Goal: Task Accomplishment & Management: Manage account settings

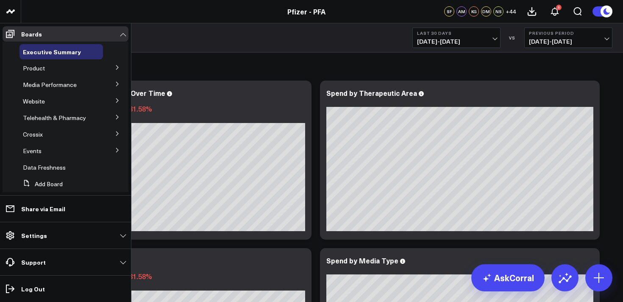
click at [115, 66] on icon at bounding box center [117, 67] width 5 height 5
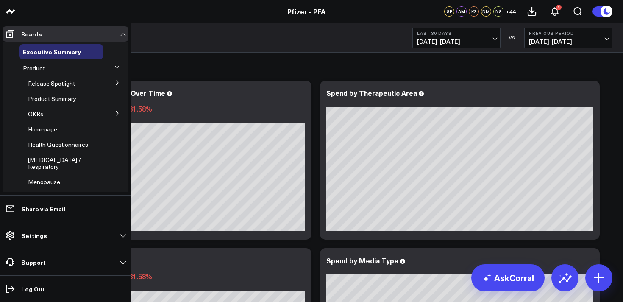
click at [116, 82] on icon at bounding box center [117, 83] width 2 height 4
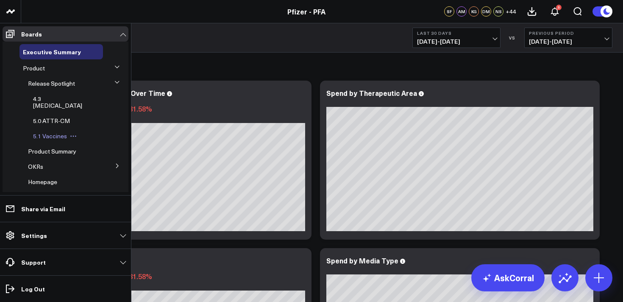
click at [53, 132] on span "5.1 Vaccines" at bounding box center [50, 136] width 34 height 8
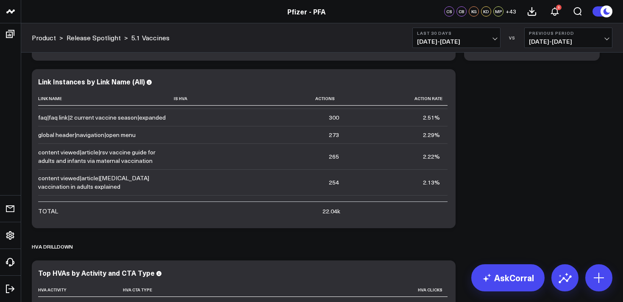
scroll to position [223, 0]
click at [446, 82] on icon at bounding box center [444, 83] width 10 height 10
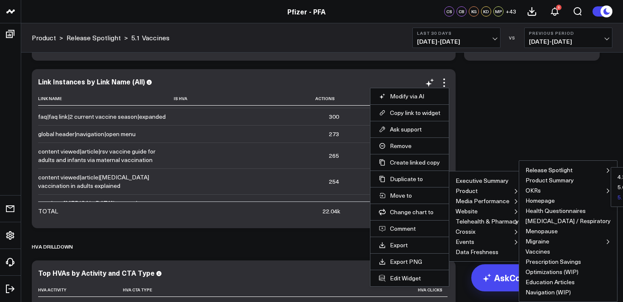
click at [618, 198] on button "5.1 Vaccines" at bounding box center [635, 197] width 34 height 6
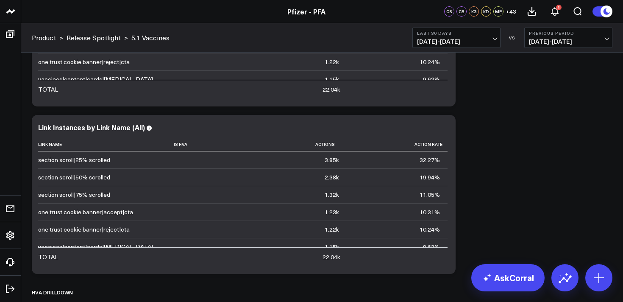
scroll to position [1311, 0]
click at [443, 131] on icon at bounding box center [444, 129] width 10 height 10
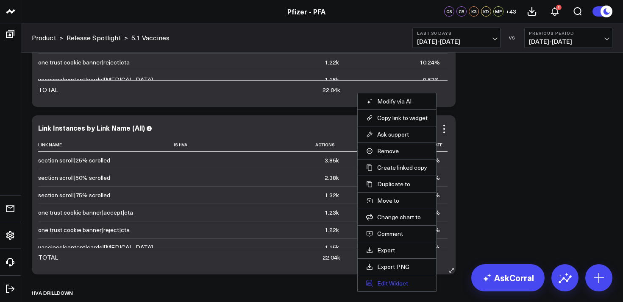
click at [392, 284] on button "Edit Widget" at bounding box center [396, 283] width 61 height 8
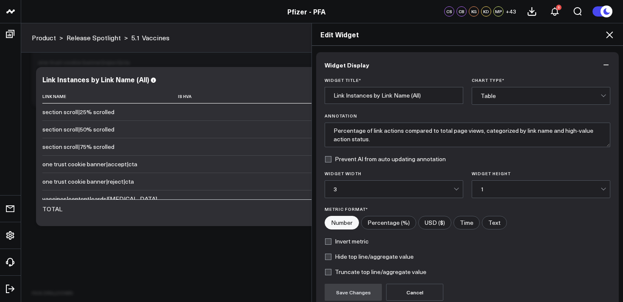
scroll to position [77, 0]
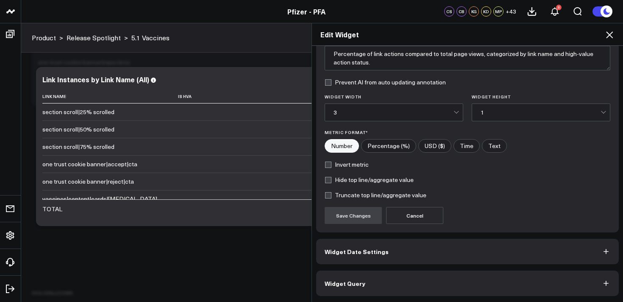
click at [496, 285] on button "Widget Query" at bounding box center [467, 282] width 303 height 25
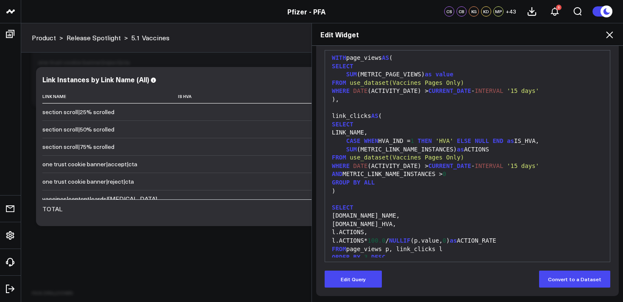
scroll to position [0, 0]
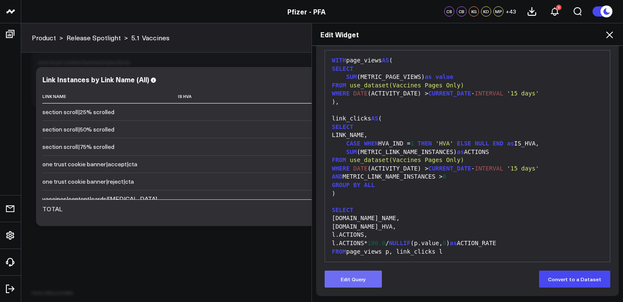
click at [354, 276] on button "Edit Query" at bounding box center [353, 278] width 57 height 17
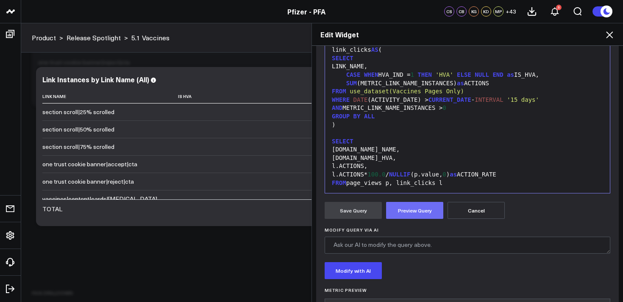
scroll to position [219, 0]
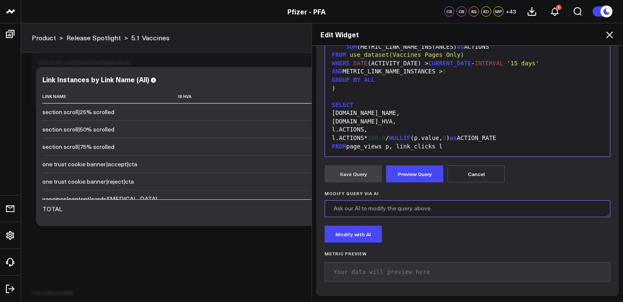
click at [396, 209] on textarea "Modify Query via AI" at bounding box center [468, 208] width 286 height 17
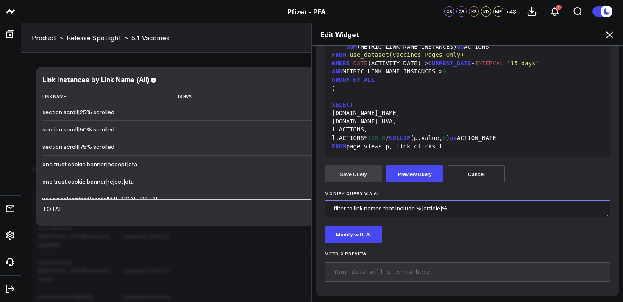
scroll to position [1429, 0]
click at [354, 211] on textarea "filter to link names that include %|article|%" at bounding box center [468, 208] width 286 height 17
type textarea "filter to only link names that include %|article|%"
click at [357, 235] on button "Modify with AI" at bounding box center [353, 234] width 57 height 17
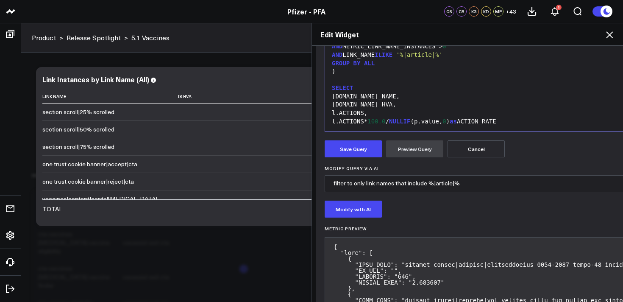
scroll to position [245, 0]
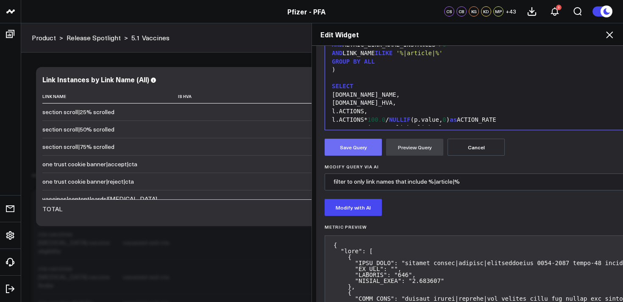
click at [365, 148] on button "Save Query" at bounding box center [353, 147] width 57 height 17
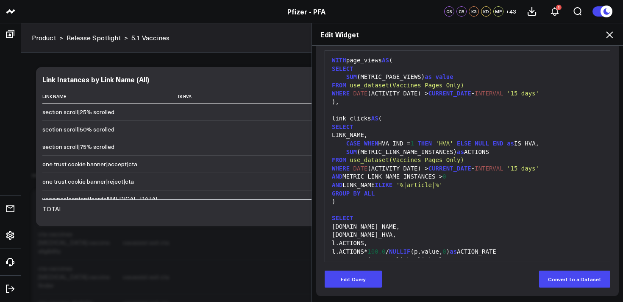
scroll to position [114, 0]
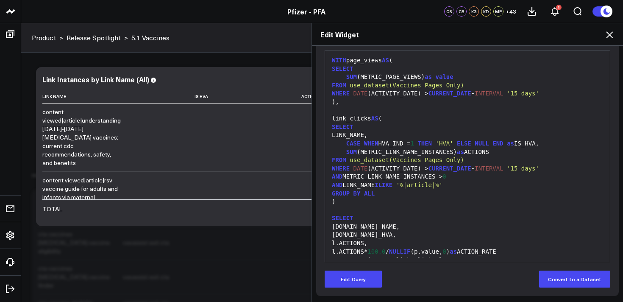
click at [610, 35] on icon at bounding box center [609, 34] width 7 height 7
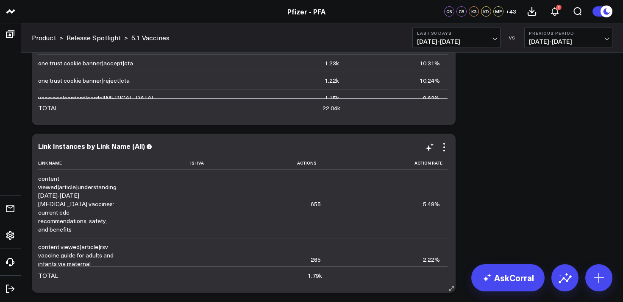
scroll to position [1290, 0]
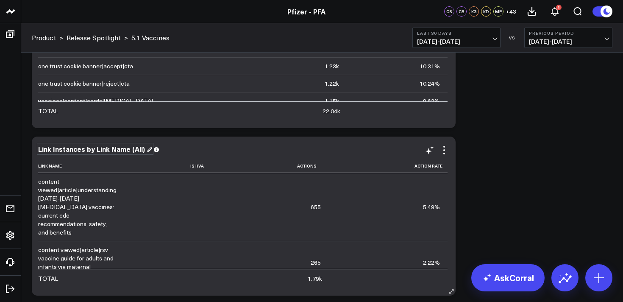
click at [72, 151] on div "Link Instances by Link Name (All)" at bounding box center [95, 148] width 114 height 9
click at [138, 148] on div "Link Instances by Link Name (All)" at bounding box center [95, 148] width 114 height 9
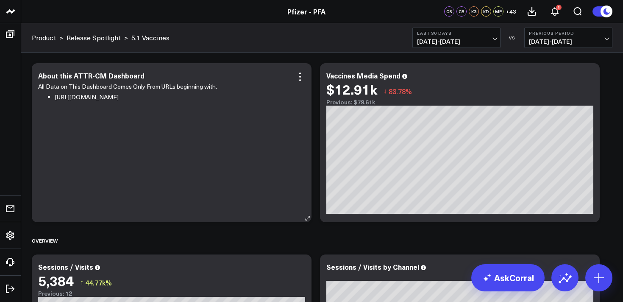
scroll to position [0, 0]
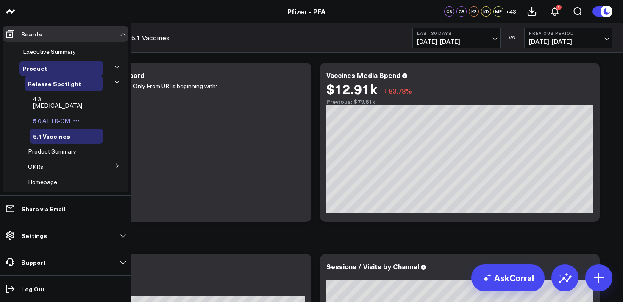
click at [56, 117] on span "5.0 ATTR-CM" at bounding box center [51, 121] width 37 height 8
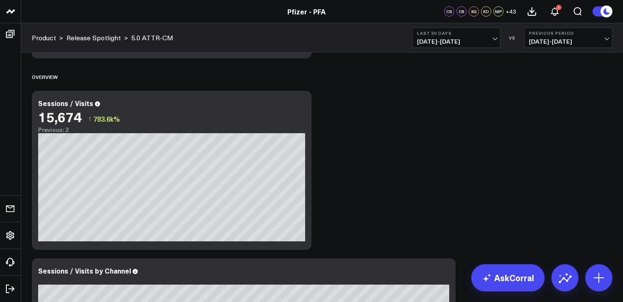
scroll to position [163, 0]
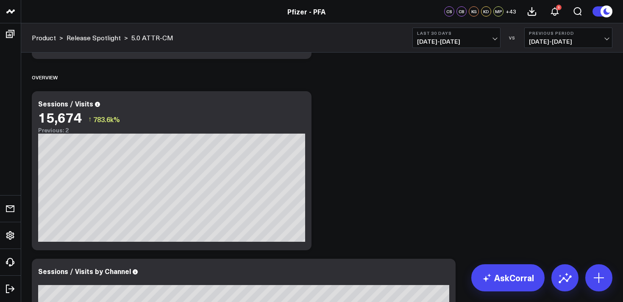
click at [458, 42] on span "07/23/25 - 08/21/25" at bounding box center [456, 41] width 79 height 7
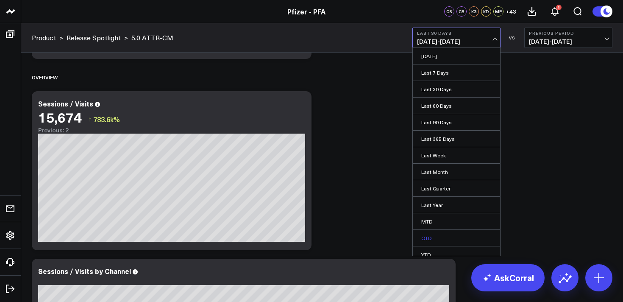
scroll to position [23, 0]
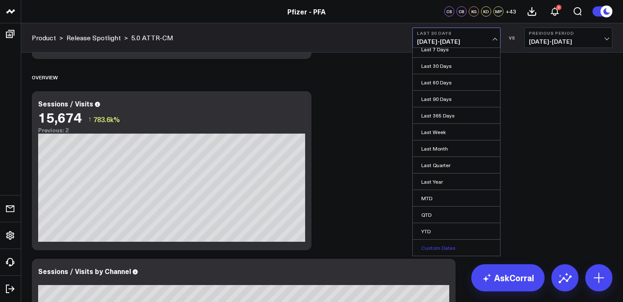
click at [436, 249] on link "Custom Dates" at bounding box center [456, 248] width 87 height 16
select select "7"
select select "2025"
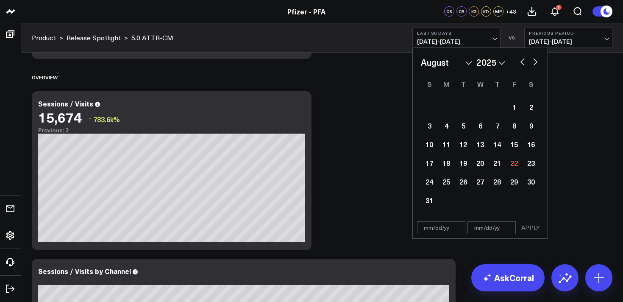
click at [516, 62] on div "January February March April May June July August September October November De…" at bounding box center [480, 62] width 119 height 13
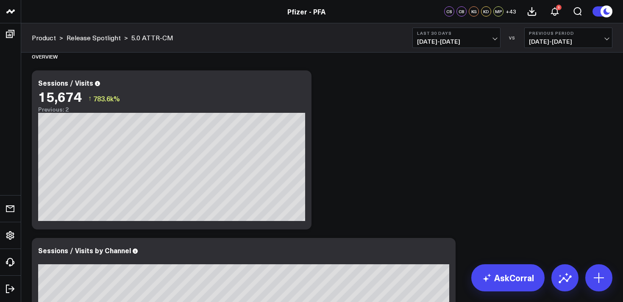
scroll to position [184, 0]
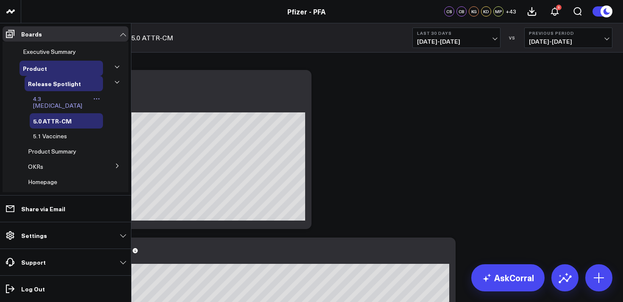
click at [52, 98] on span "4.3 [MEDICAL_DATA]" at bounding box center [57, 102] width 49 height 15
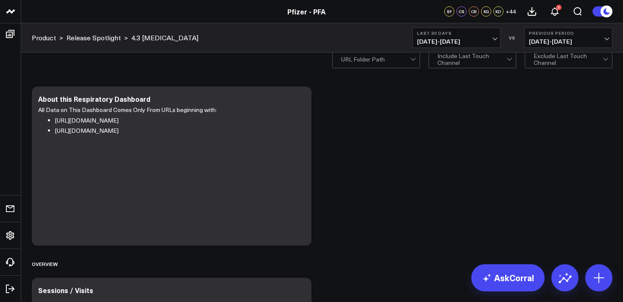
scroll to position [12, 0]
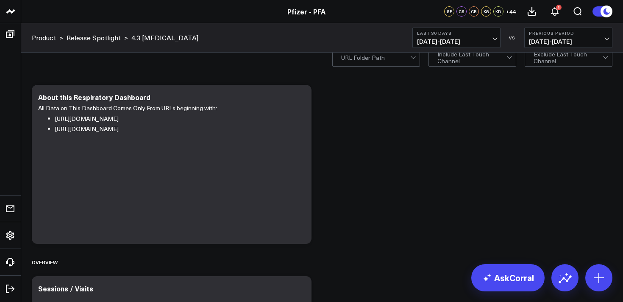
click at [437, 40] on span "07/23/25 - 08/21/25" at bounding box center [456, 41] width 79 height 7
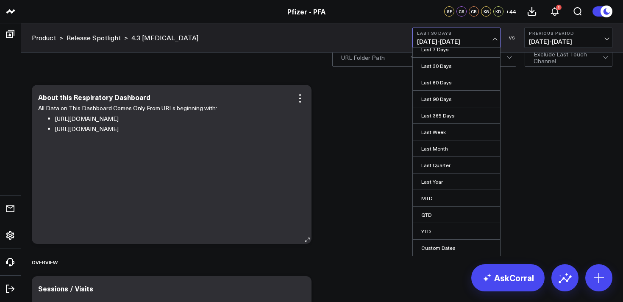
scroll to position [16, 0]
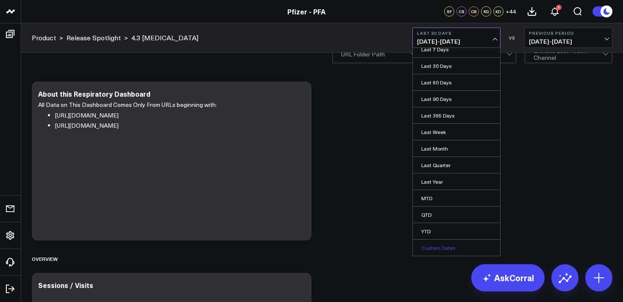
click at [434, 250] on link "Custom Dates" at bounding box center [456, 248] width 87 height 16
select select "7"
select select "2025"
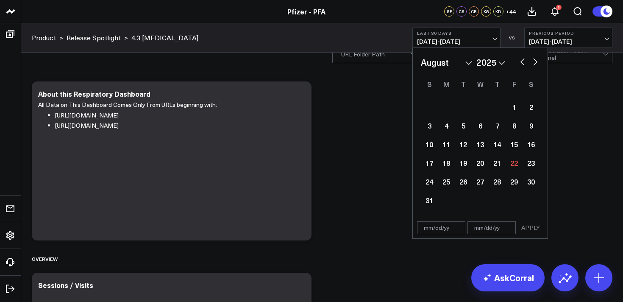
click at [519, 62] on button "button" at bounding box center [523, 61] width 8 height 10
select select "6"
select select "2025"
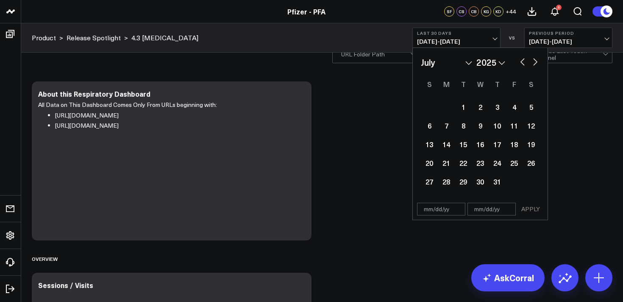
click at [519, 62] on button "button" at bounding box center [523, 61] width 8 height 10
select select "5"
select select "2025"
drag, startPoint x: 481, startPoint y: 128, endPoint x: 485, endPoint y: 125, distance: 5.1
click at [485, 125] on div "11" at bounding box center [480, 125] width 17 height 17
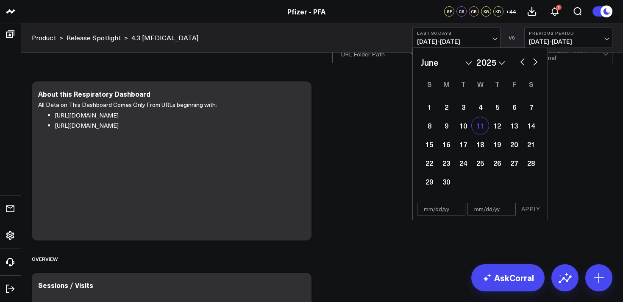
type input "[DATE]"
select select "5"
select select "2025"
click at [535, 63] on button "button" at bounding box center [535, 61] width 8 height 10
select select "6"
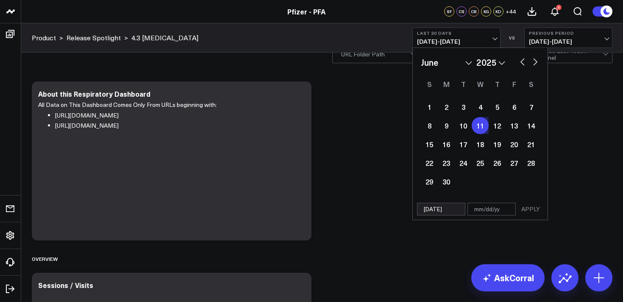
select select "2025"
click at [535, 63] on button "button" at bounding box center [535, 61] width 8 height 10
select select "7"
select select "2025"
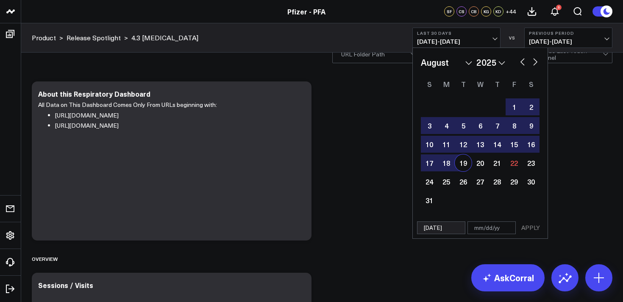
click at [467, 162] on div "19" at bounding box center [463, 162] width 17 height 17
type input "[DATE]"
select select "7"
select select "2025"
drag, startPoint x: 528, startPoint y: 230, endPoint x: 458, endPoint y: 223, distance: 69.9
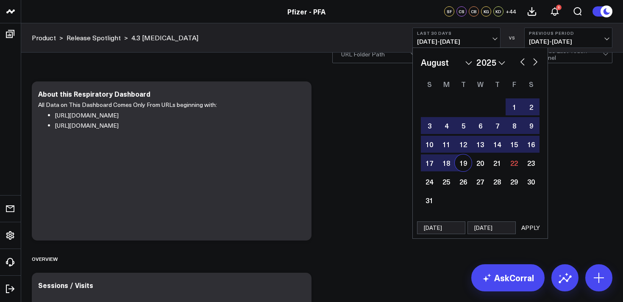
click at [527, 230] on button "APPLY" at bounding box center [530, 227] width 25 height 13
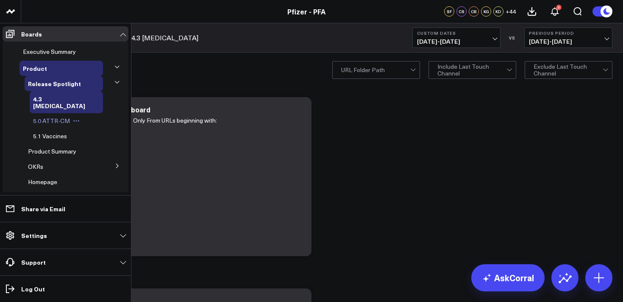
click at [55, 117] on span "5.0 ATTR-CM" at bounding box center [51, 121] width 37 height 8
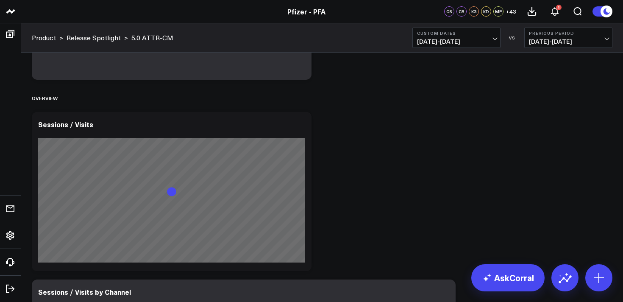
scroll to position [144, 0]
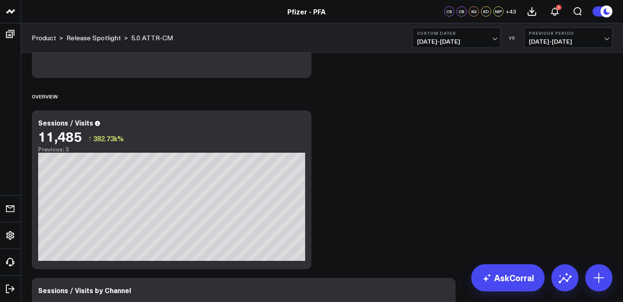
click at [462, 40] on span "06/11/25 - 08/19/25" at bounding box center [456, 41] width 79 height 7
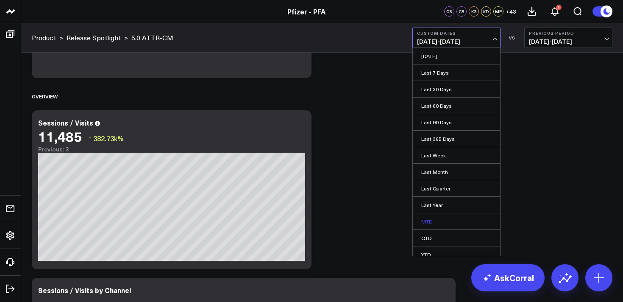
scroll to position [23, 0]
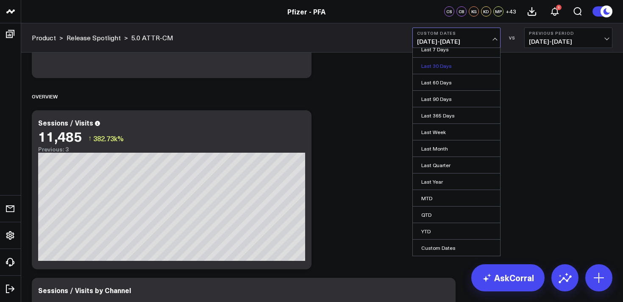
click at [441, 67] on link "Last 30 Days" at bounding box center [456, 66] width 87 height 16
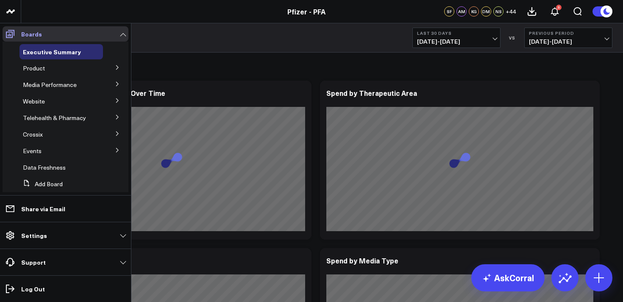
click at [13, 34] on icon at bounding box center [10, 34] width 10 height 10
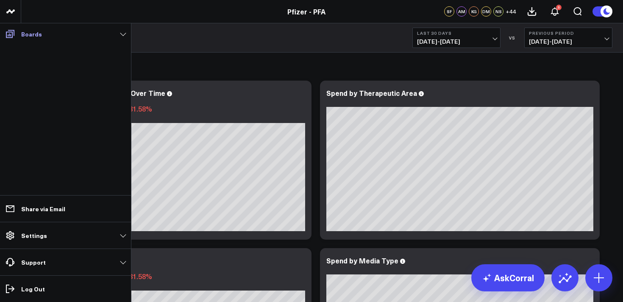
click at [25, 32] on p "Boards" at bounding box center [31, 34] width 21 height 7
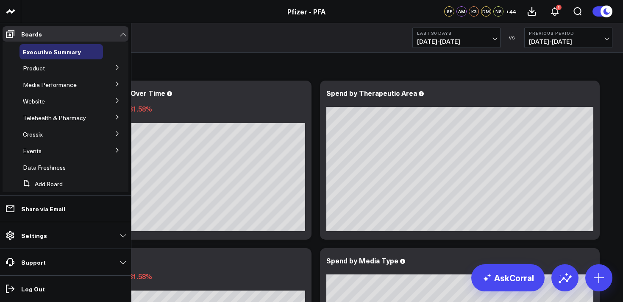
click at [115, 66] on icon at bounding box center [117, 67] width 5 height 5
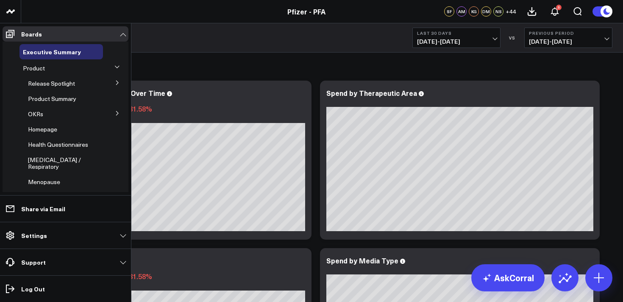
click at [116, 114] on icon at bounding box center [117, 113] width 2 height 4
click at [56, 131] on span "5.1 Release OKRs" at bounding box center [56, 129] width 47 height 8
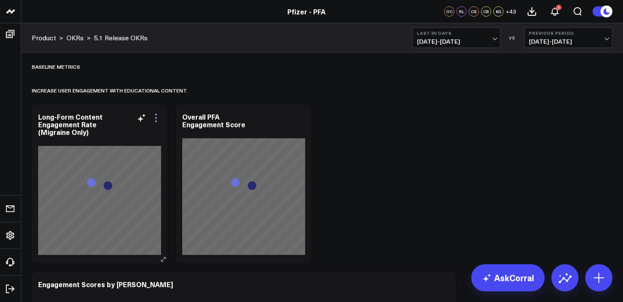
click at [156, 118] on icon at bounding box center [156, 118] width 2 height 2
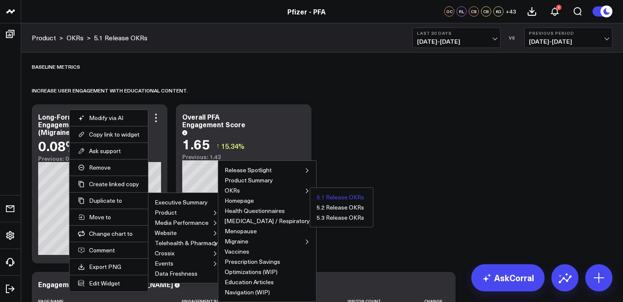
click at [317, 198] on button "5.1 Release OKRs" at bounding box center [340, 197] width 47 height 6
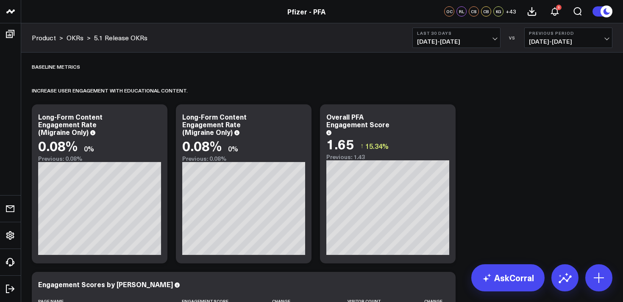
click at [476, 47] on button "Last 30 Days [DATE] - [DATE]" at bounding box center [457, 38] width 88 height 20
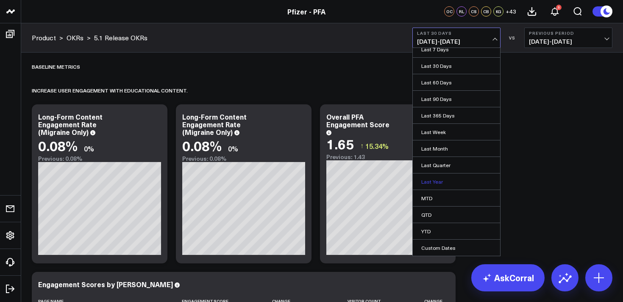
scroll to position [14, 0]
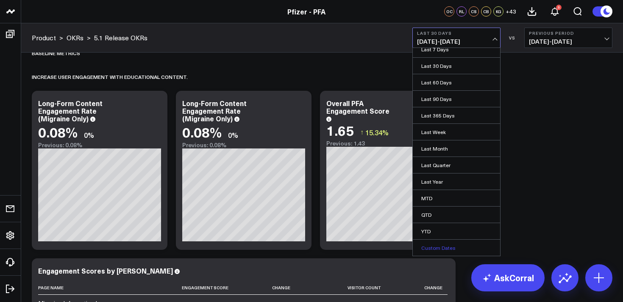
click at [442, 247] on link "Custom Dates" at bounding box center [456, 248] width 87 height 16
select select "7"
select select "2025"
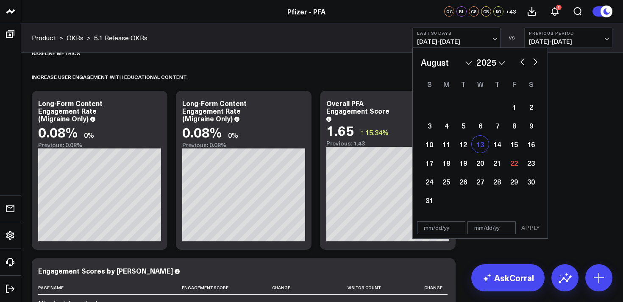
click at [481, 145] on div "13" at bounding box center [480, 144] width 17 height 17
type input "[DATE]"
select select "7"
select select "2025"
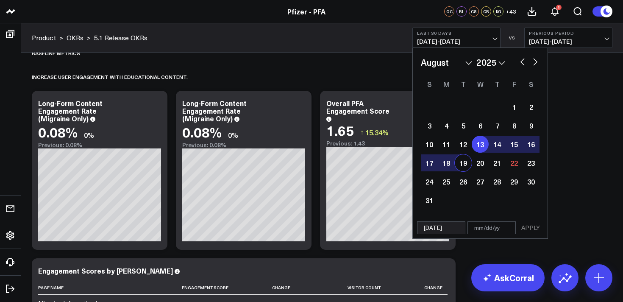
drag, startPoint x: 466, startPoint y: 165, endPoint x: 491, endPoint y: 219, distance: 59.5
click at [466, 165] on div "19" at bounding box center [463, 162] width 17 height 17
type input "[DATE]"
select select "7"
select select "2025"
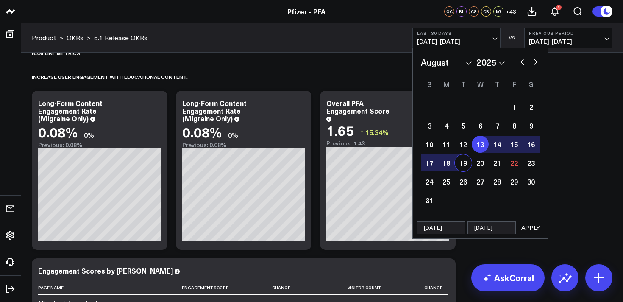
click at [530, 226] on button "APPLY" at bounding box center [530, 227] width 25 height 13
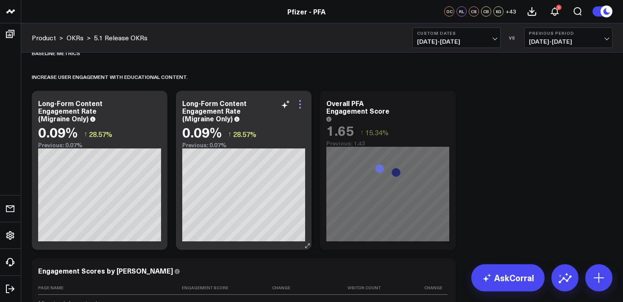
click at [301, 103] on icon at bounding box center [300, 104] width 10 height 10
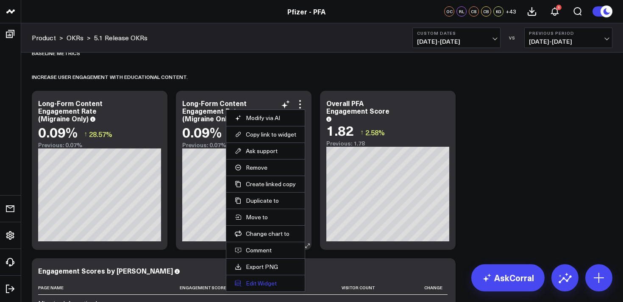
click at [258, 283] on button "Edit Widget" at bounding box center [265, 283] width 61 height 8
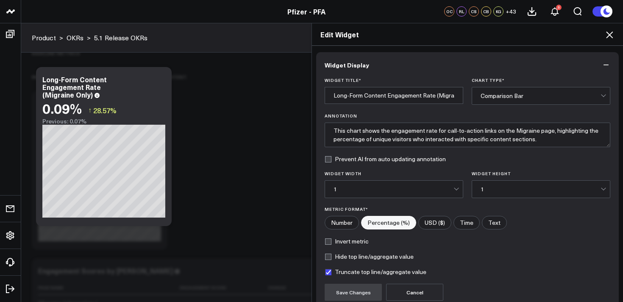
scroll to position [77, 0]
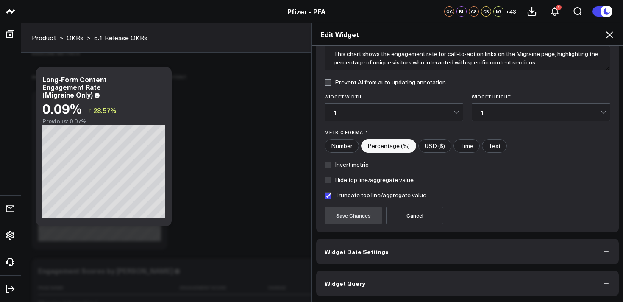
click at [446, 283] on button "Widget Query" at bounding box center [467, 282] width 303 height 25
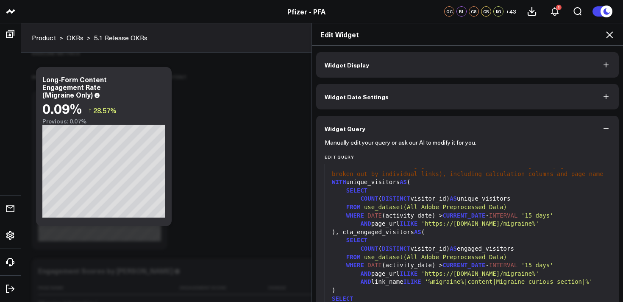
scroll to position [3, 0]
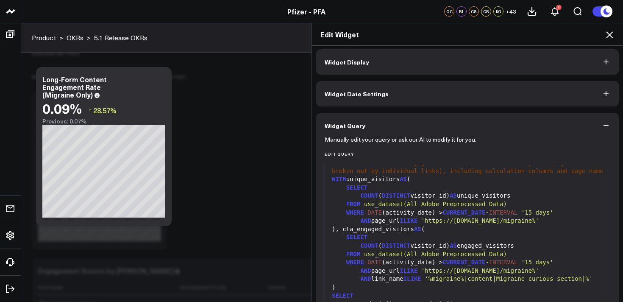
click at [539, 217] on span "'https://[DOMAIN_NAME]/migraine%'" at bounding box center [480, 220] width 118 height 7
drag, startPoint x: 564, startPoint y: 214, endPoint x: 536, endPoint y: 215, distance: 28.0
click at [536, 217] on span "'https://[DOMAIN_NAME]/migraine%'" at bounding box center [480, 220] width 118 height 7
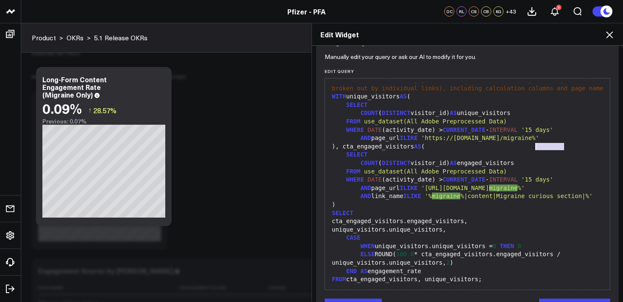
scroll to position [114, 0]
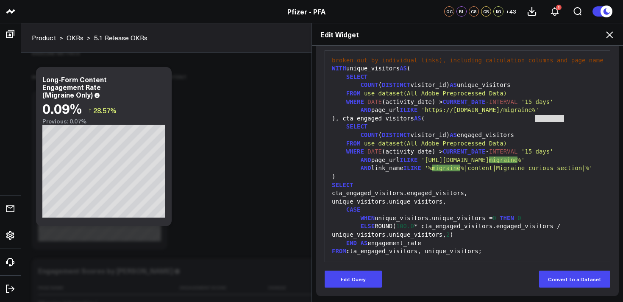
drag, startPoint x: 365, startPoint y: 275, endPoint x: 483, endPoint y: 187, distance: 147.2
click at [371, 270] on button "Edit Query" at bounding box center [353, 278] width 57 height 17
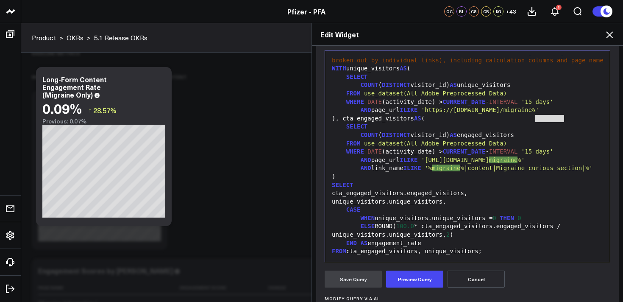
drag, startPoint x: 560, startPoint y: 123, endPoint x: 568, endPoint y: 107, distance: 17.4
click at [560, 121] on div "-- Calculate overall engagement rate for CTAs on the Migraine page (not broken …" at bounding box center [467, 151] width 276 height 211
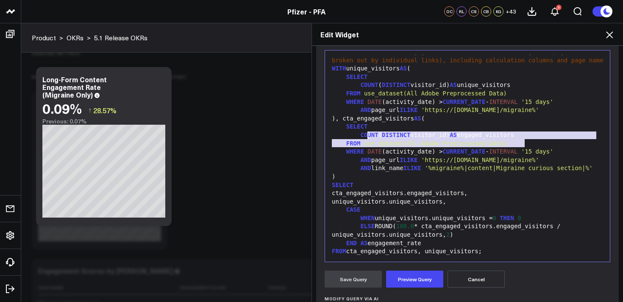
click at [539, 106] on span "'https://[DOMAIN_NAME]/migraine%'" at bounding box center [480, 109] width 118 height 7
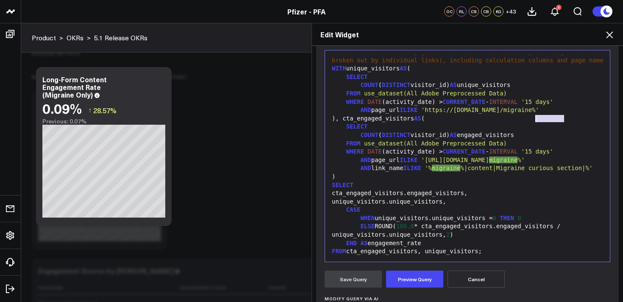
drag, startPoint x: 551, startPoint y: 102, endPoint x: 535, endPoint y: 102, distance: 15.7
click at [535, 106] on span "'https://[DOMAIN_NAME]/migraine%'" at bounding box center [480, 109] width 118 height 7
drag, startPoint x: 566, startPoint y: 156, endPoint x: 548, endPoint y: 156, distance: 18.7
click at [539, 156] on span "'https://[DOMAIN_NAME]/migraine%'" at bounding box center [480, 159] width 118 height 7
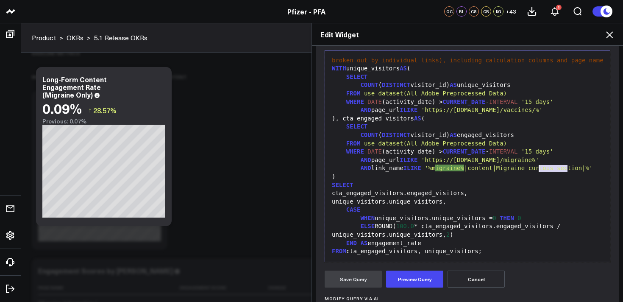
scroll to position [20, 0]
drag, startPoint x: 548, startPoint y: 156, endPoint x: 566, endPoint y: 157, distance: 18.2
click at [539, 156] on span "'https://[DOMAIN_NAME]/migraine%'" at bounding box center [480, 159] width 118 height 7
drag, startPoint x: 565, startPoint y: 157, endPoint x: 537, endPoint y: 157, distance: 28.0
click at [537, 157] on span "'https://[DOMAIN_NAME]/migraine%'" at bounding box center [480, 159] width 118 height 7
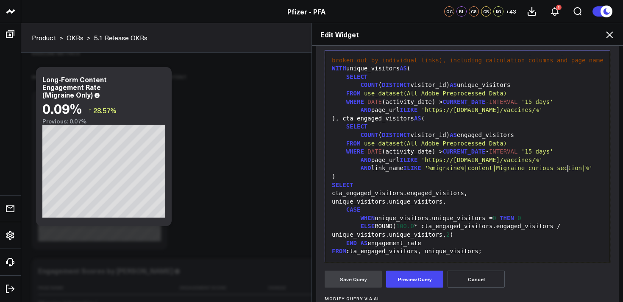
click at [507, 170] on div "AND link_name [PERSON_NAME] '%migraine%|content|Migraine curious section|%'" at bounding box center [467, 168] width 276 height 8
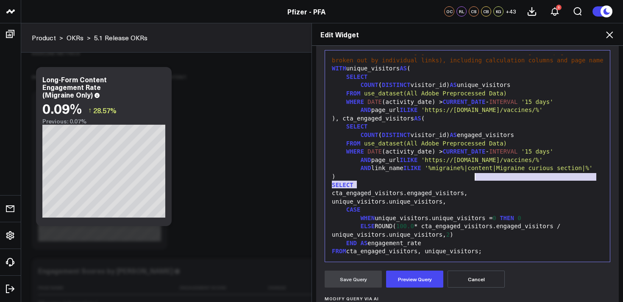
drag, startPoint x: 358, startPoint y: 175, endPoint x: 474, endPoint y: 166, distance: 116.5
click at [474, 166] on span "'%migraine%|content|Migraine curious section|%'" at bounding box center [509, 167] width 168 height 7
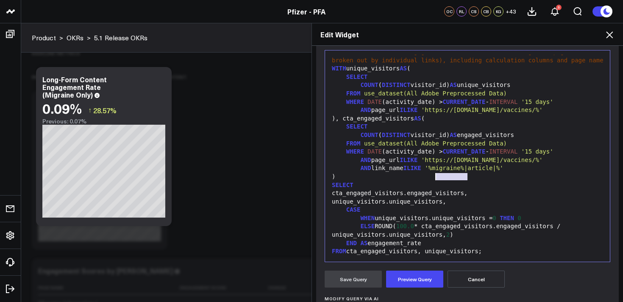
drag, startPoint x: 468, startPoint y: 169, endPoint x: 435, endPoint y: 170, distance: 32.7
click at [435, 170] on span "'%migraine%|article|%'" at bounding box center [464, 167] width 78 height 7
click at [420, 278] on button "Preview Query" at bounding box center [414, 278] width 57 height 17
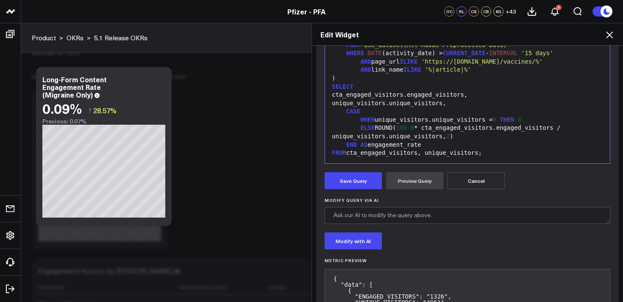
scroll to position [266, 0]
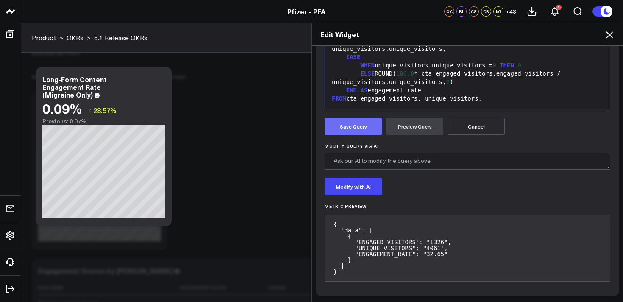
click at [369, 132] on button "Save Query" at bounding box center [353, 126] width 57 height 17
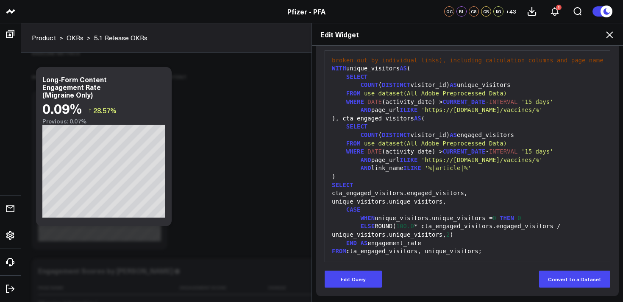
scroll to position [114, 0]
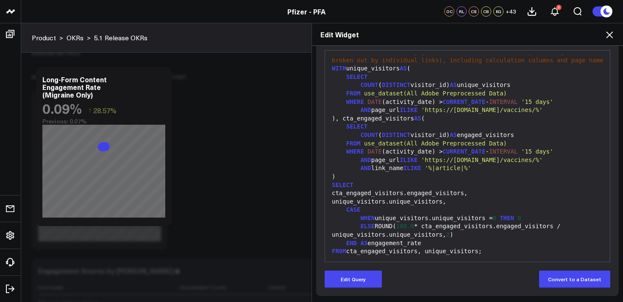
click at [611, 36] on icon at bounding box center [609, 34] width 7 height 7
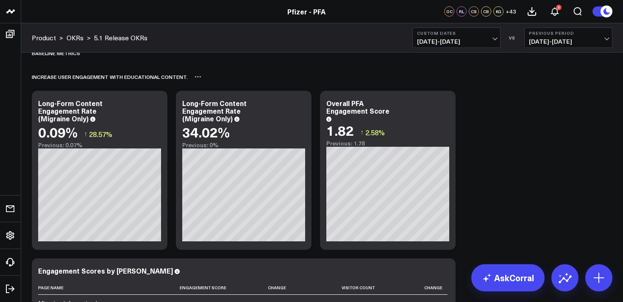
click at [240, 75] on div "Increase user engagement with educational content.​" at bounding box center [322, 77] width 581 height 20
click at [477, 38] on button "Custom Dates [DATE] - [DATE]" at bounding box center [457, 38] width 88 height 20
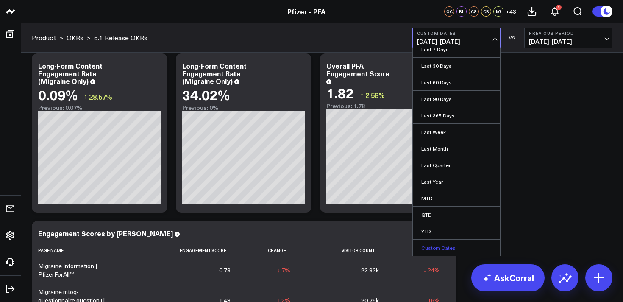
scroll to position [52, 0]
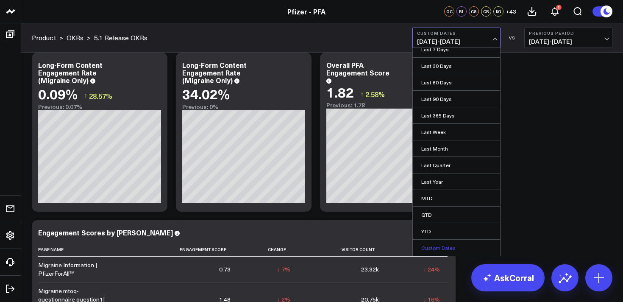
click at [440, 245] on link "Custom Dates" at bounding box center [456, 248] width 87 height 16
select select "7"
select select "2025"
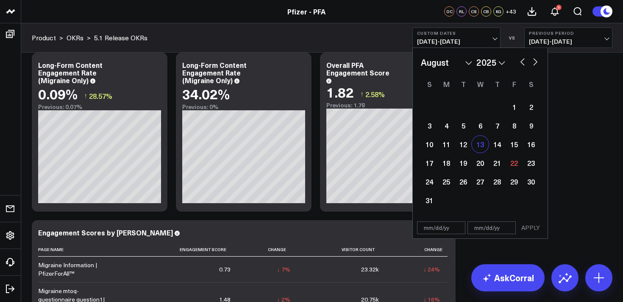
click at [481, 148] on div "13" at bounding box center [480, 144] width 17 height 17
type input "[DATE]"
select select "7"
select select "2025"
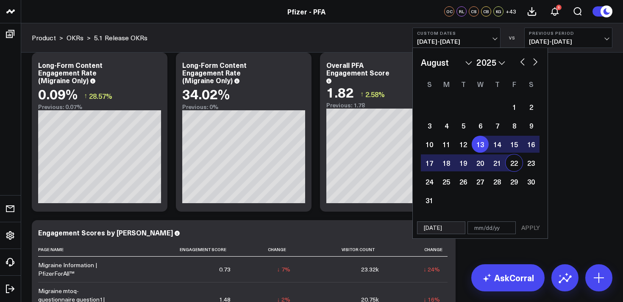
click at [514, 163] on div "22" at bounding box center [514, 162] width 17 height 17
type input "[DATE]"
select select "7"
select select "2025"
click at [529, 232] on button "APPLY" at bounding box center [530, 227] width 25 height 13
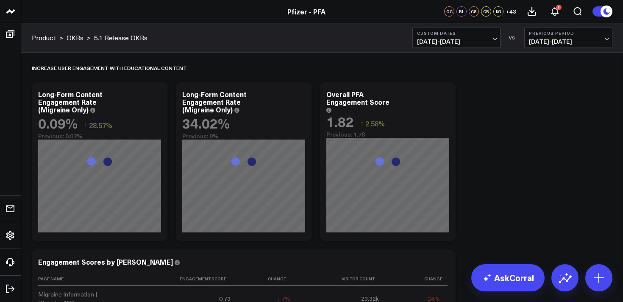
scroll to position [23, 0]
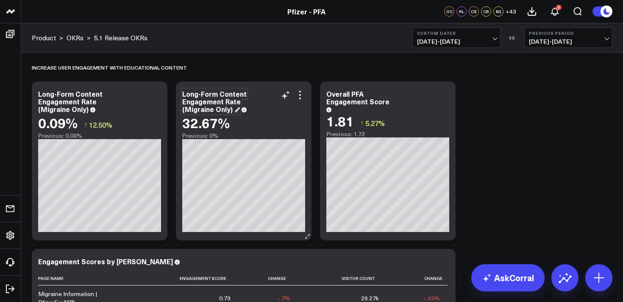
click at [215, 110] on div "Long-Form Content Engagement Rate (Migraine Only)" at bounding box center [214, 101] width 64 height 25
drag, startPoint x: 227, startPoint y: 110, endPoint x: 212, endPoint y: 109, distance: 14.5
click at [225, 110] on div "Long-Form Content Engagement Rate (Migraine Only)" at bounding box center [214, 101] width 64 height 25
click at [201, 109] on div "Long-Form Content Engagement Rate (Migraine Only)" at bounding box center [214, 101] width 64 height 25
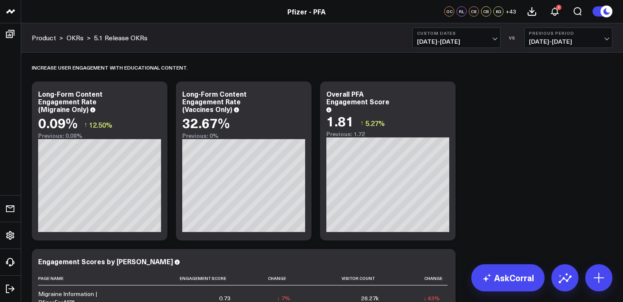
click at [301, 97] on icon at bounding box center [300, 95] width 10 height 10
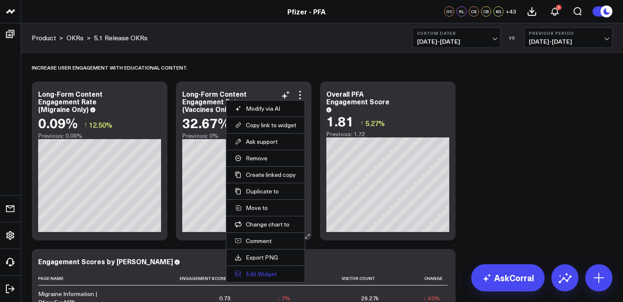
click at [256, 277] on button "Edit Widget" at bounding box center [265, 274] width 61 height 8
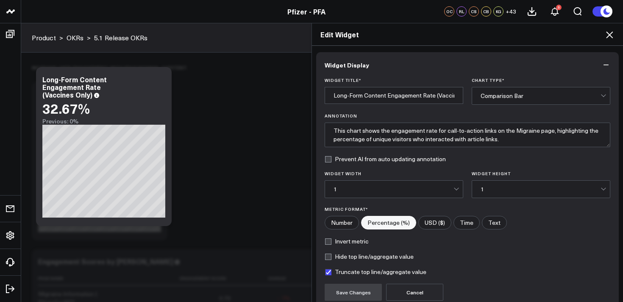
scroll to position [77, 0]
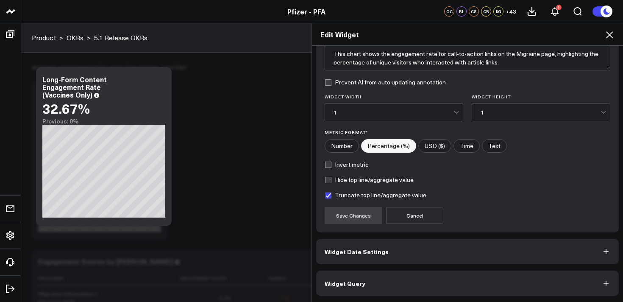
click at [463, 289] on button "Widget Query" at bounding box center [467, 282] width 303 height 25
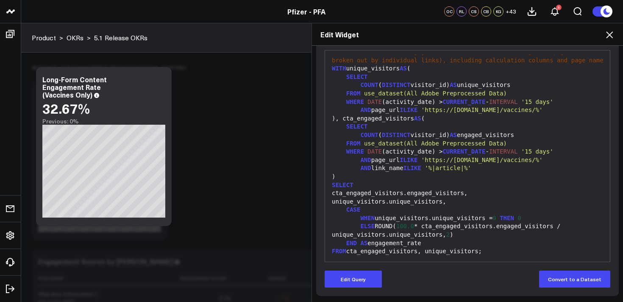
scroll to position [17, 0]
click at [608, 32] on icon at bounding box center [610, 35] width 10 height 10
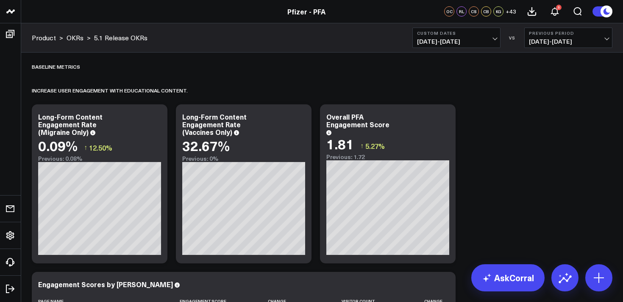
click at [440, 36] on b "Custom Dates" at bounding box center [456, 33] width 79 height 5
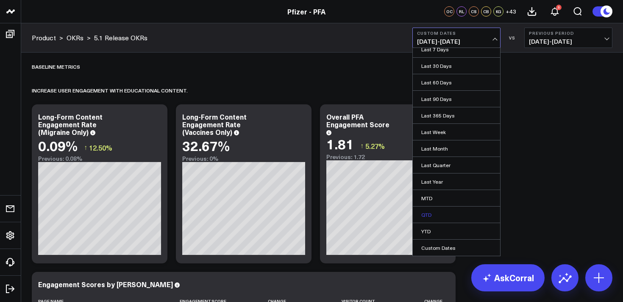
scroll to position [8, 0]
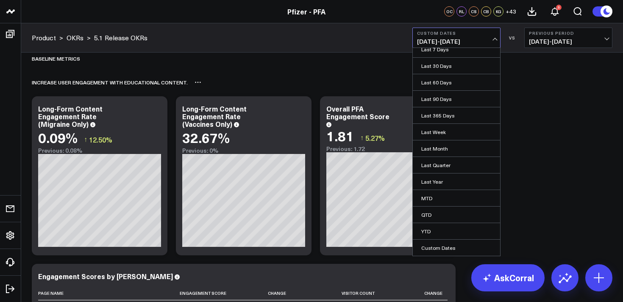
click at [292, 72] on div "Increase user engagement with educational content.​" at bounding box center [322, 82] width 581 height 20
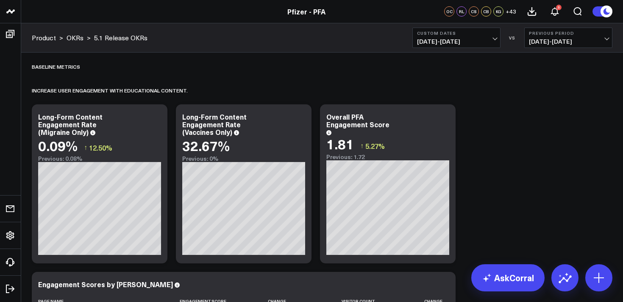
scroll to position [0, 0]
click at [456, 38] on span "[DATE] - [DATE]" at bounding box center [456, 41] width 79 height 7
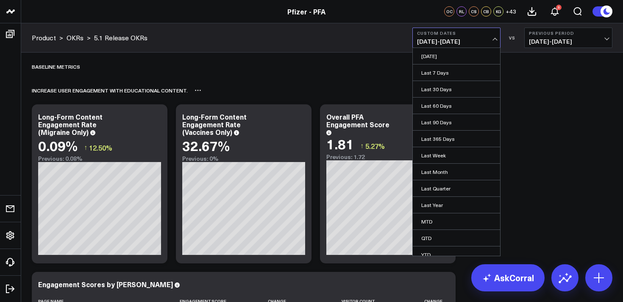
click at [518, 82] on div "Increase user engagement with educational content.​" at bounding box center [322, 91] width 581 height 20
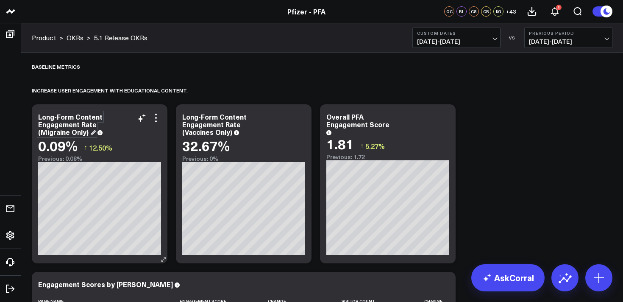
click at [59, 125] on div "Long-Form Content Engagement Rate (Migraine Only)" at bounding box center [70, 124] width 64 height 25
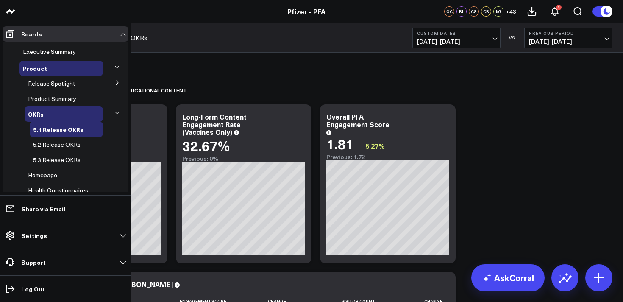
click at [115, 80] on icon at bounding box center [117, 82] width 5 height 5
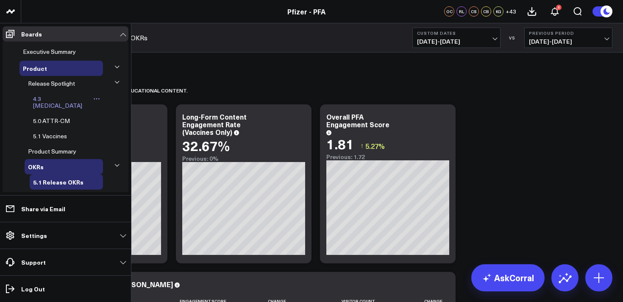
click at [50, 98] on span "4.3 [MEDICAL_DATA]" at bounding box center [57, 102] width 49 height 15
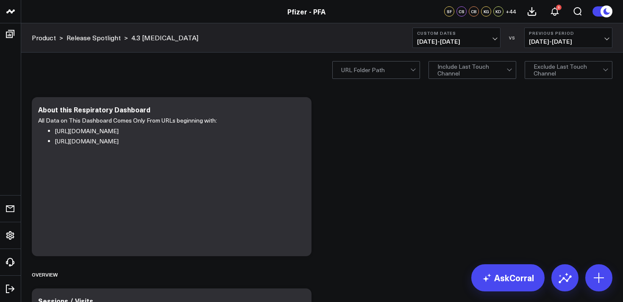
click at [458, 41] on span "[DATE] - [DATE]" at bounding box center [456, 41] width 79 height 7
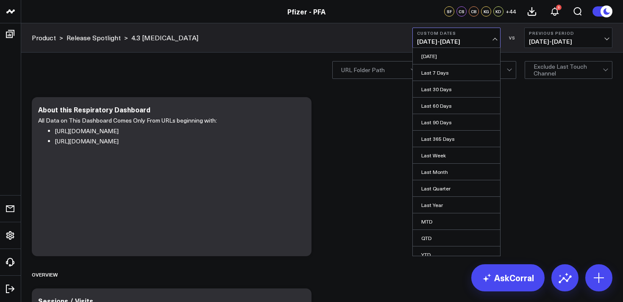
scroll to position [23, 0]
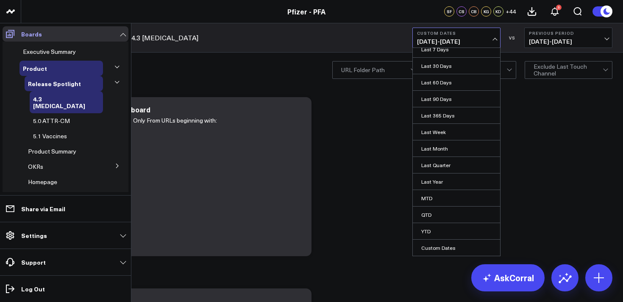
click at [8, 34] on icon at bounding box center [10, 34] width 10 height 10
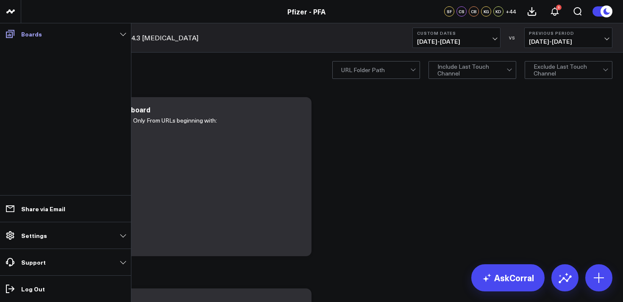
click at [8, 33] on icon at bounding box center [10, 34] width 10 height 10
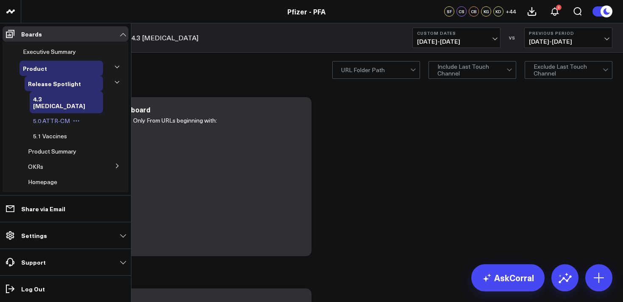
click at [55, 117] on span "5.0 ATTR-CM" at bounding box center [51, 121] width 37 height 8
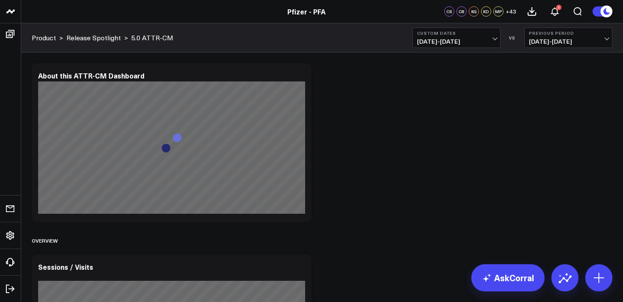
click at [429, 34] on b "Custom Dates" at bounding box center [456, 33] width 79 height 5
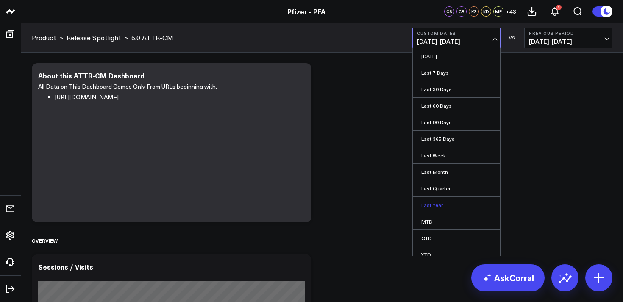
scroll to position [23, 0]
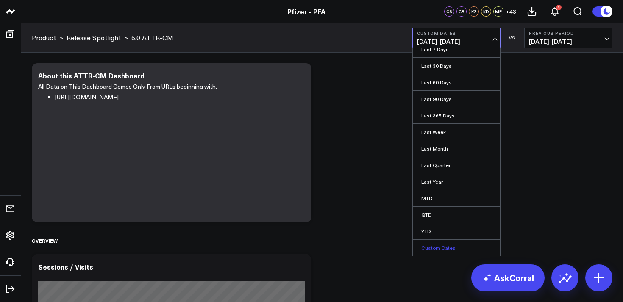
click at [438, 246] on link "Custom Dates" at bounding box center [456, 248] width 87 height 16
select select "7"
select select "2025"
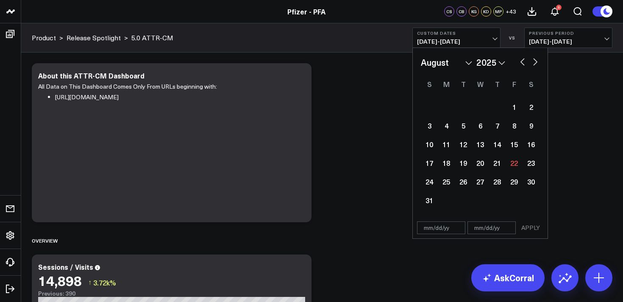
click at [521, 63] on button "button" at bounding box center [523, 61] width 8 height 10
select select "6"
select select "2025"
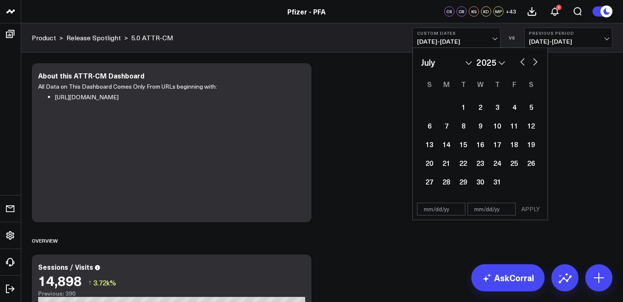
click at [521, 63] on button "button" at bounding box center [523, 61] width 8 height 10
select select "5"
select select "2025"
click at [538, 62] on button "button" at bounding box center [535, 61] width 8 height 10
select select "6"
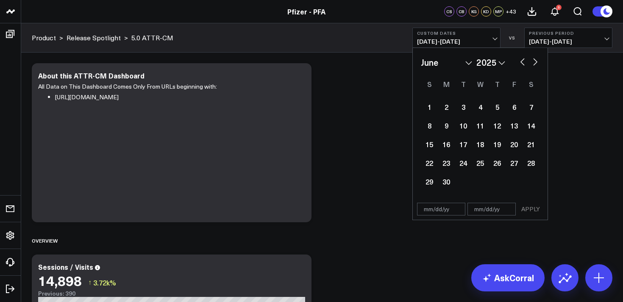
select select "2025"
click at [493, 167] on div "24" at bounding box center [497, 162] width 17 height 17
type input "[DATE]"
select select "6"
select select "2025"
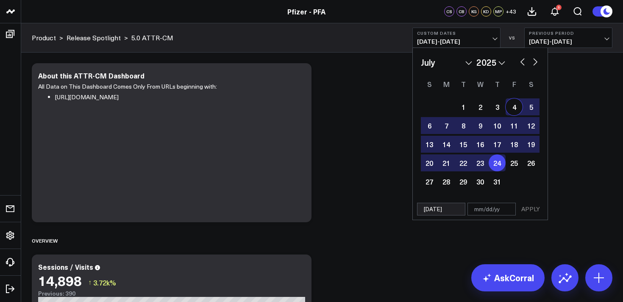
click at [536, 61] on button "button" at bounding box center [535, 61] width 8 height 10
select select "7"
select select "2025"
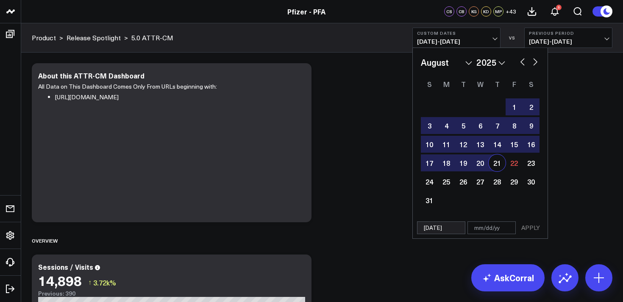
click at [494, 166] on div "21" at bounding box center [497, 162] width 17 height 17
type input "[DATE]"
select select "7"
select select "2025"
click at [519, 63] on button "button" at bounding box center [523, 61] width 8 height 10
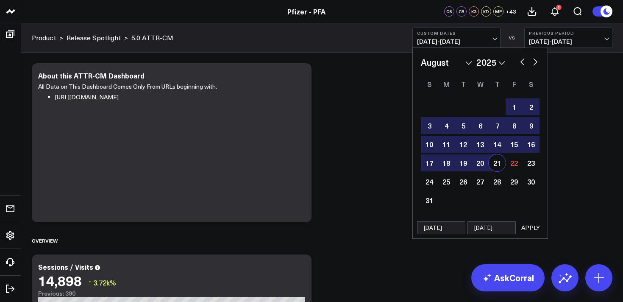
select select "6"
select select "2025"
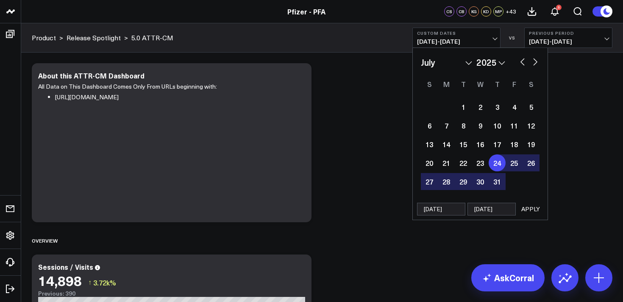
click at [537, 59] on button "button" at bounding box center [535, 61] width 8 height 10
select select "7"
select select "2025"
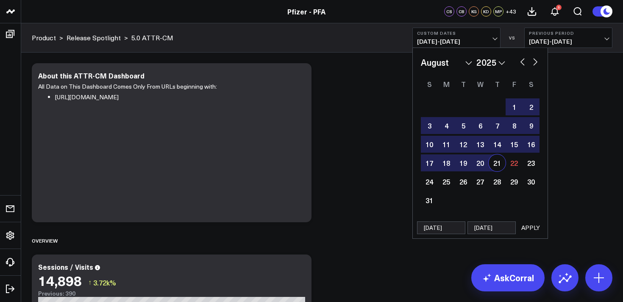
click at [522, 64] on button "button" at bounding box center [523, 61] width 8 height 10
select select "6"
select select "2025"
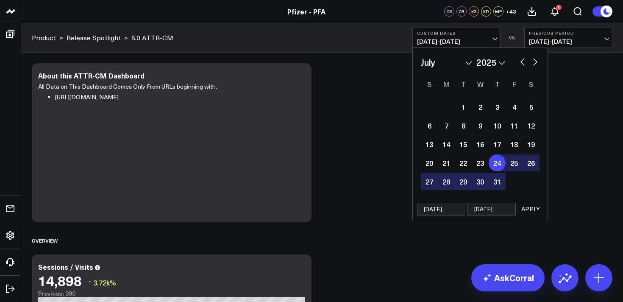
click at [534, 62] on button "button" at bounding box center [535, 61] width 8 height 10
select select "7"
select select "2025"
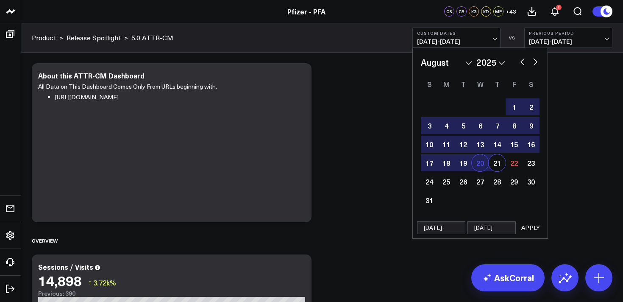
click at [481, 162] on div "20" at bounding box center [480, 162] width 17 height 17
type input "[DATE]"
select select "7"
select select "2025"
click at [519, 61] on button "button" at bounding box center [523, 61] width 8 height 10
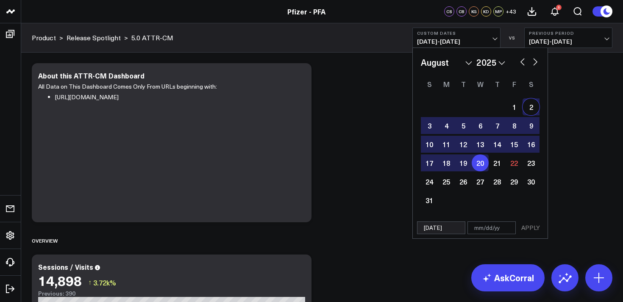
select select "6"
select select "2025"
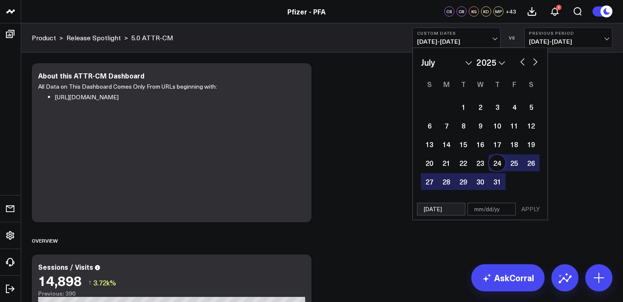
click at [498, 163] on div "24" at bounding box center [497, 162] width 17 height 17
type input "[DATE]"
select select "6"
select select "2025"
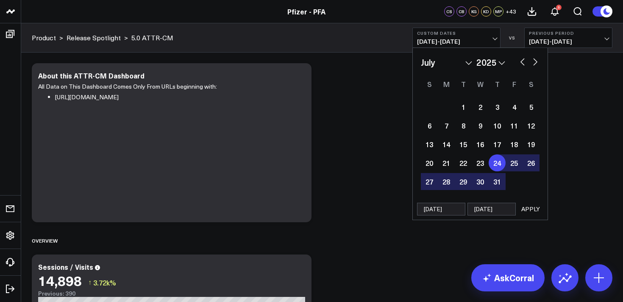
click at [528, 209] on button "APPLY" at bounding box center [530, 209] width 25 height 13
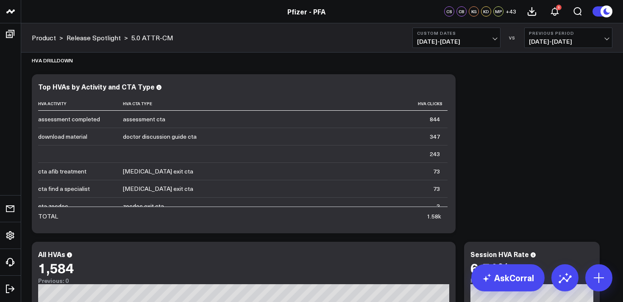
scroll to position [1539, 0]
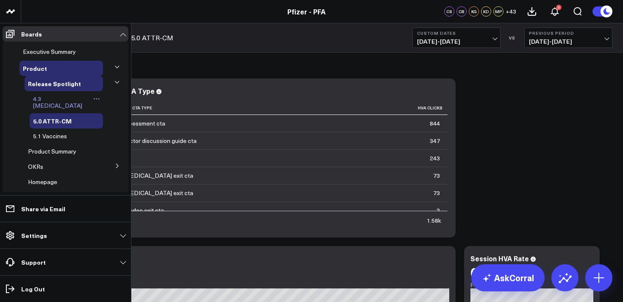
click at [50, 101] on span "4.3 [MEDICAL_DATA]" at bounding box center [57, 102] width 49 height 15
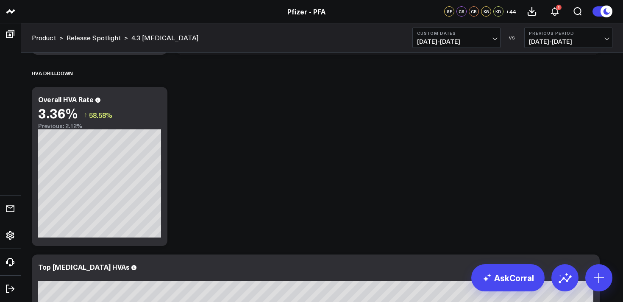
scroll to position [1578, 0]
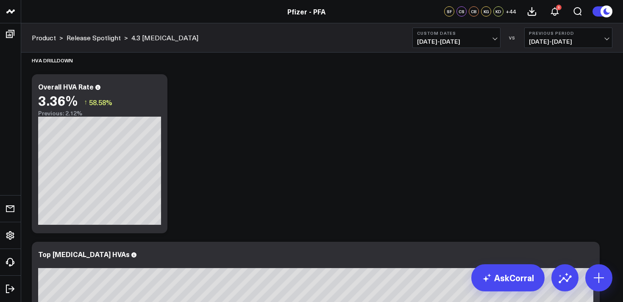
click at [448, 43] on span "[DATE] - [DATE]" at bounding box center [456, 41] width 79 height 7
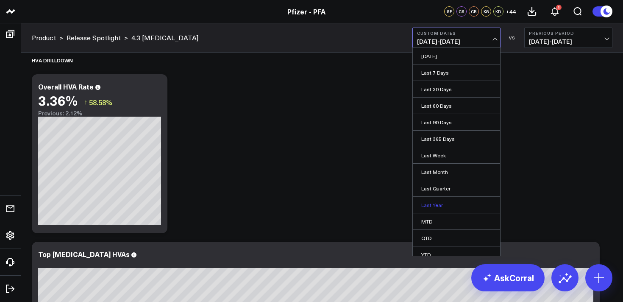
scroll to position [23, 0]
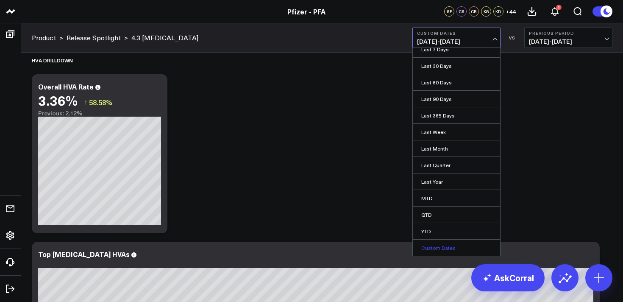
click at [439, 244] on link "Custom Dates" at bounding box center [456, 248] width 87 height 16
select select "7"
select select "2025"
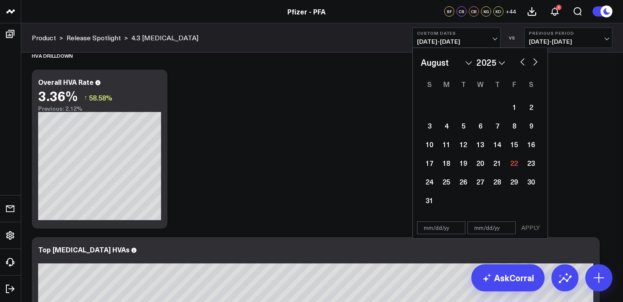
click at [524, 64] on button "button" at bounding box center [523, 61] width 8 height 10
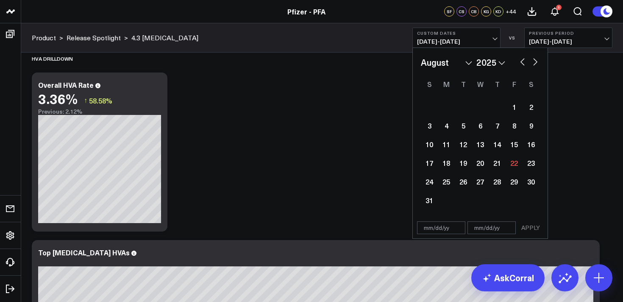
select select "6"
select select "2025"
click at [524, 64] on button "button" at bounding box center [523, 61] width 8 height 10
select select "5"
select select "2025"
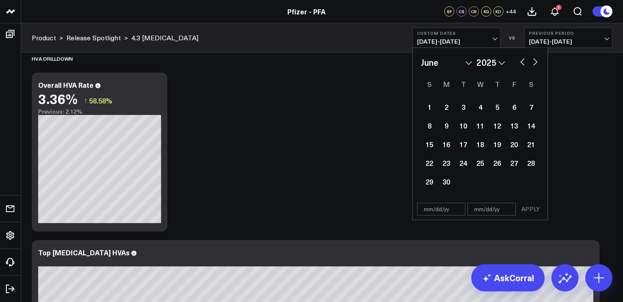
scroll to position [1578, 0]
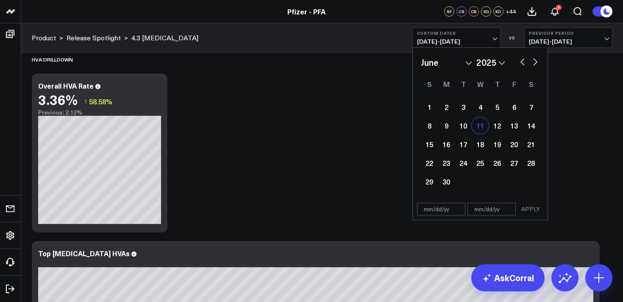
click at [483, 128] on div "11" at bounding box center [480, 125] width 17 height 17
type input "[DATE]"
select select "5"
select select "2025"
click at [535, 61] on button "button" at bounding box center [535, 61] width 8 height 10
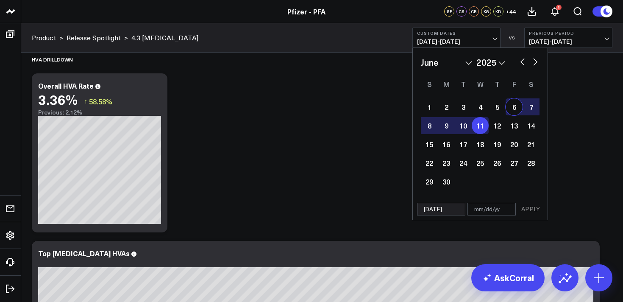
select select "6"
select select "2025"
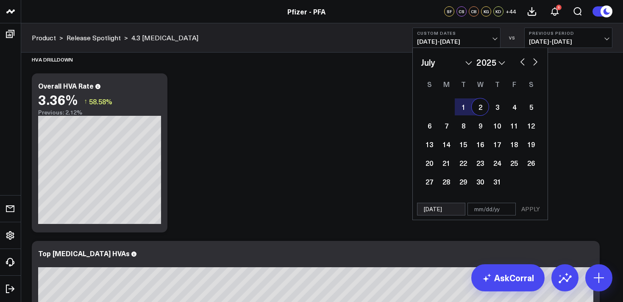
click at [523, 64] on button "button" at bounding box center [523, 61] width 8 height 10
select select "5"
select select "2025"
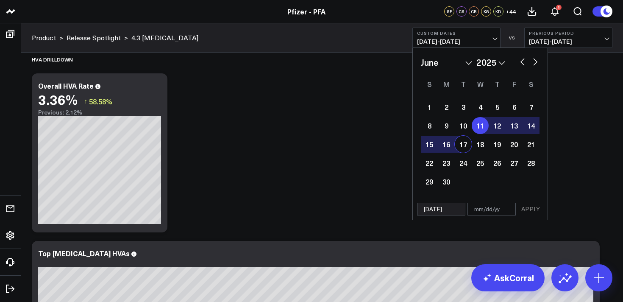
scroll to position [1573, 0]
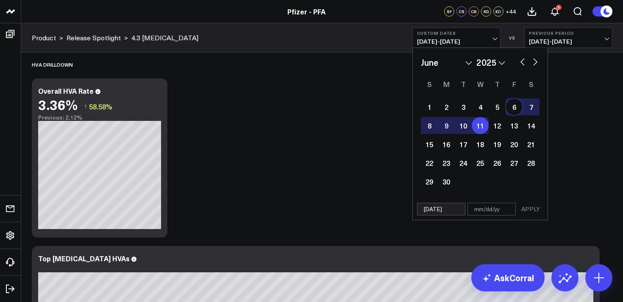
click at [535, 63] on button "button" at bounding box center [535, 61] width 8 height 10
select select "6"
select select "2025"
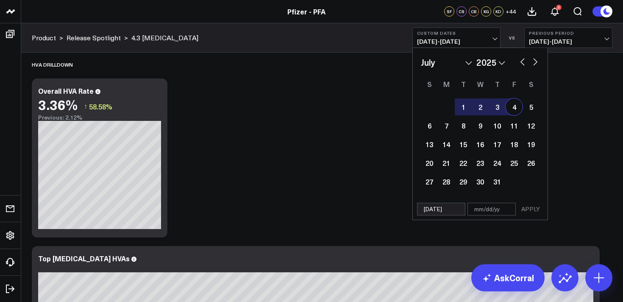
click at [535, 63] on button "button" at bounding box center [535, 61] width 8 height 10
select select "7"
select select "2025"
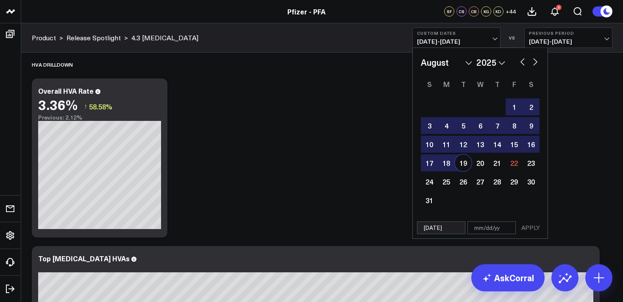
click at [464, 162] on div "19" at bounding box center [463, 162] width 17 height 17
type input "[DATE]"
select select "7"
select select "2025"
click at [529, 229] on button "APPLY" at bounding box center [530, 227] width 25 height 13
